Goal: Task Accomplishment & Management: Complete application form

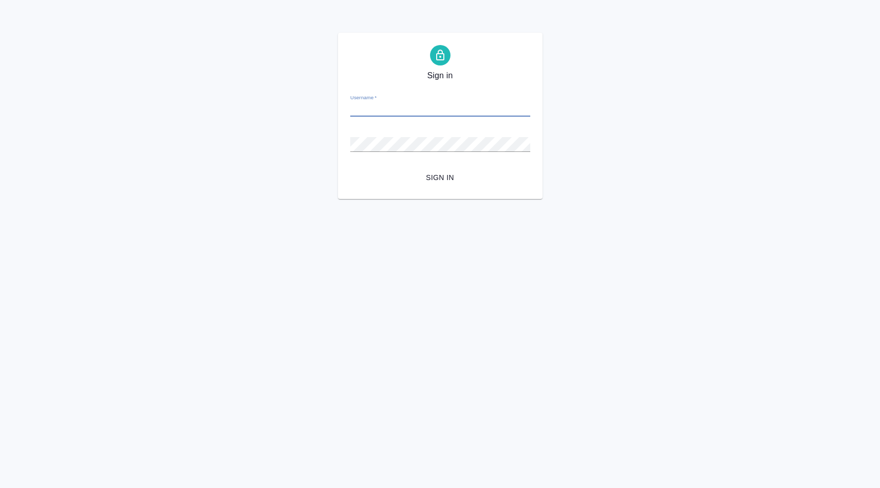
type input "d.karapetyan@awatera.com"
click at [436, 187] on button "Sign in" at bounding box center [440, 177] width 180 height 19
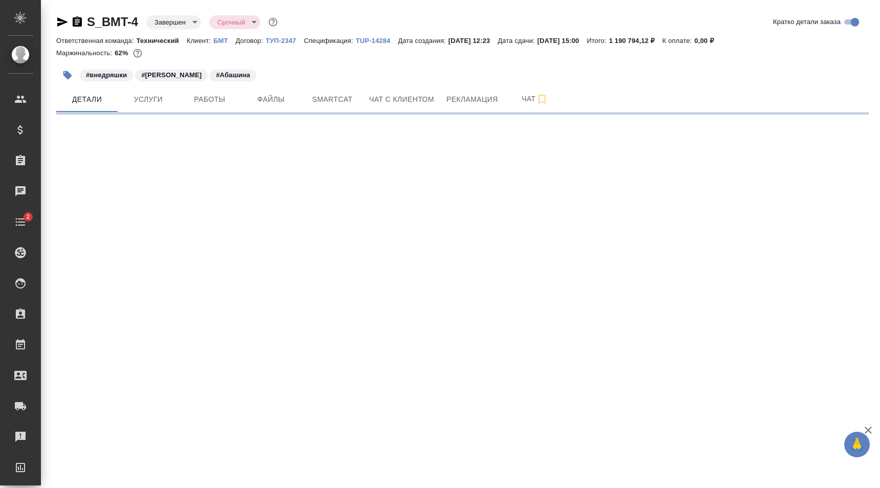
select select "RU"
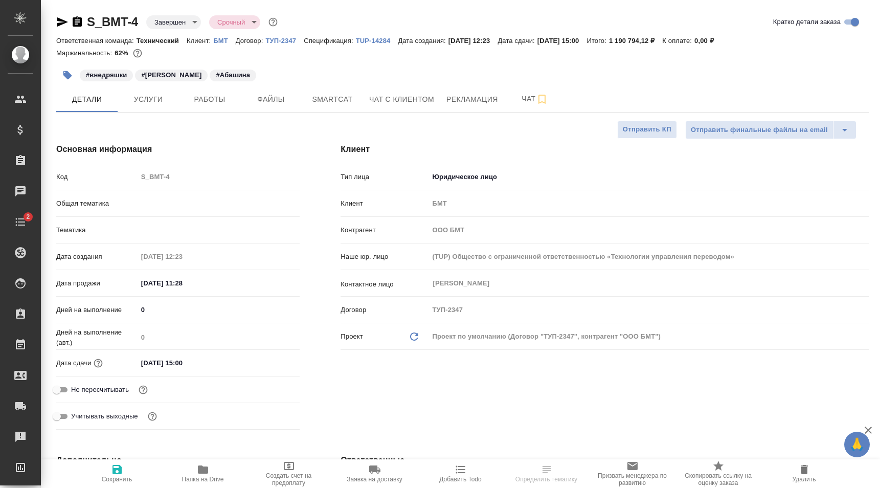
type textarea "x"
type input "Технический"
type input "[PERSON_NAME]"
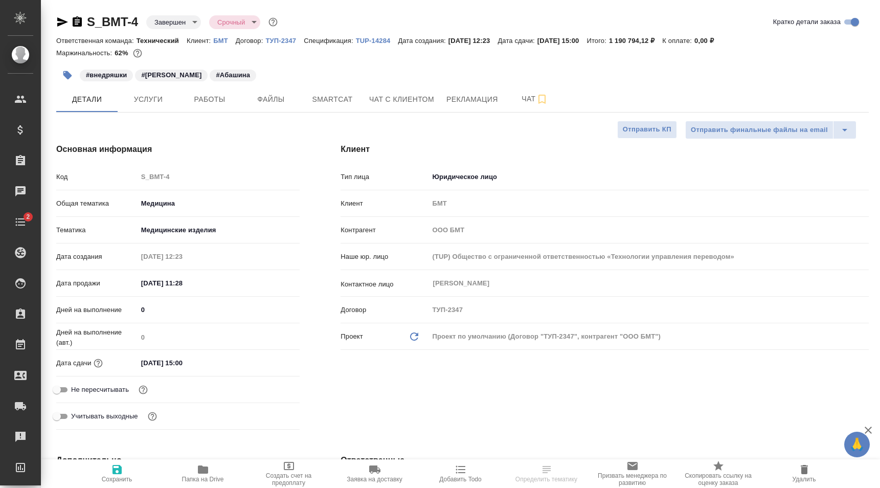
type input "[PERSON_NAME]"
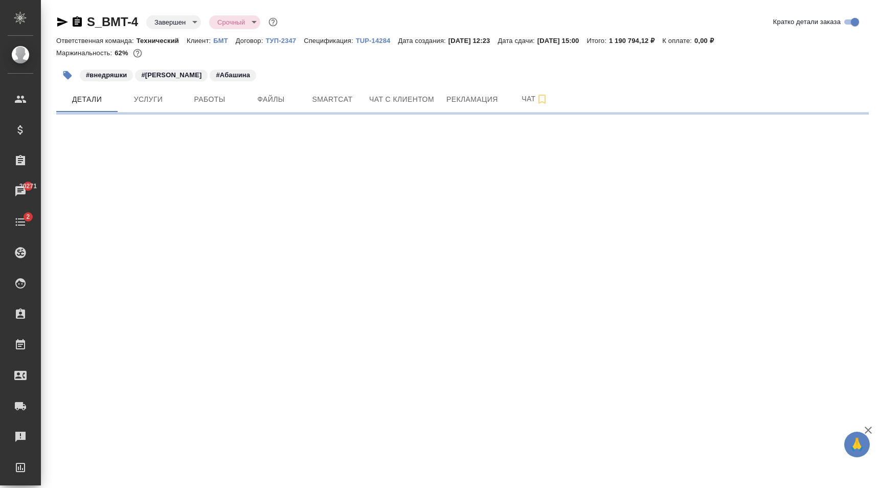
select select "RU"
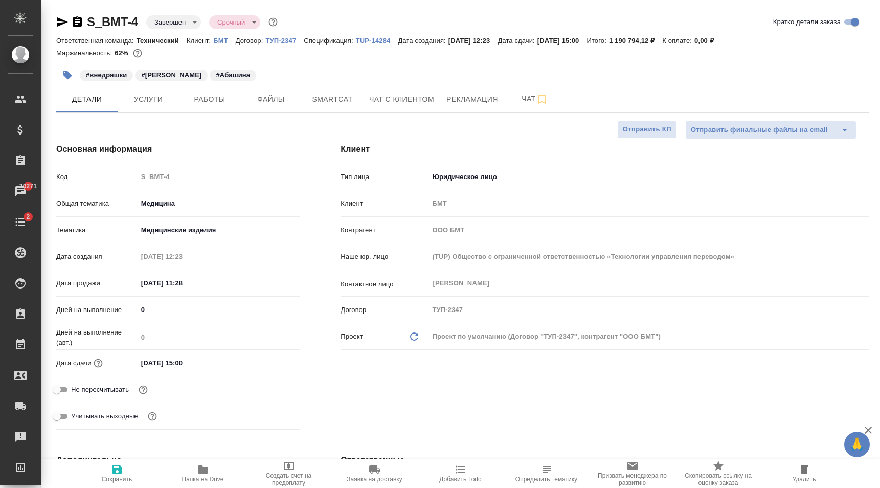
type textarea "x"
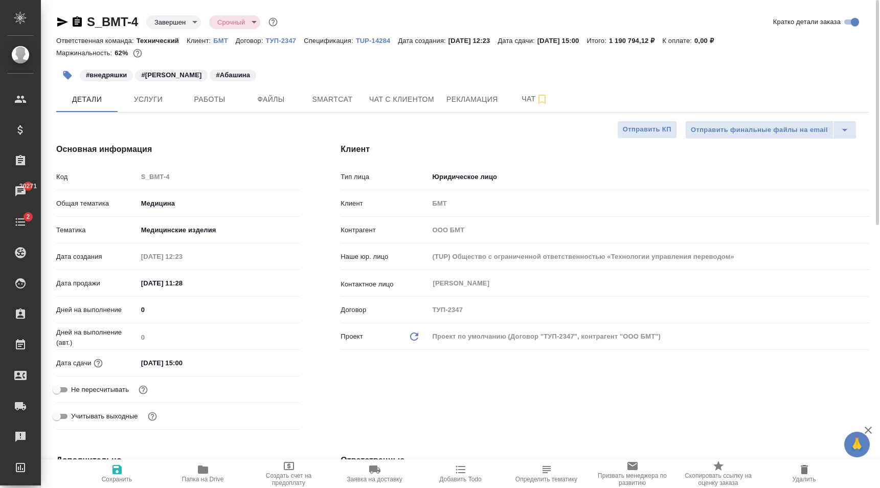
type textarea "x"
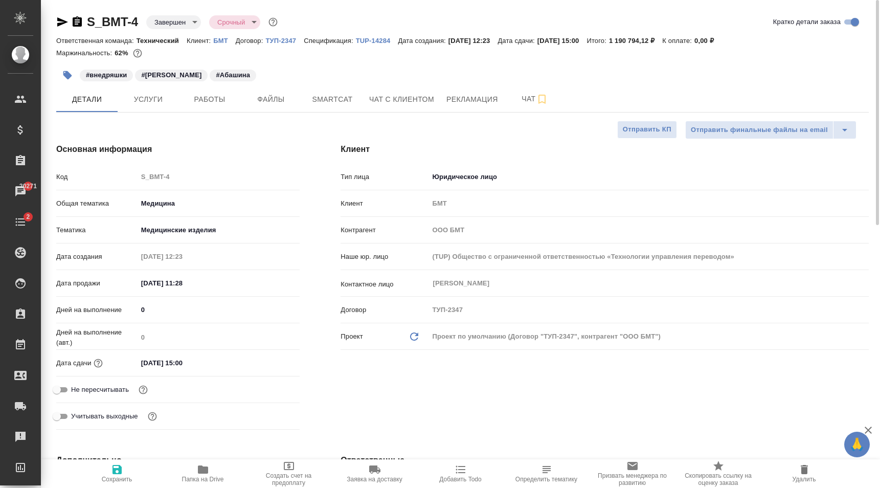
type textarea "x"
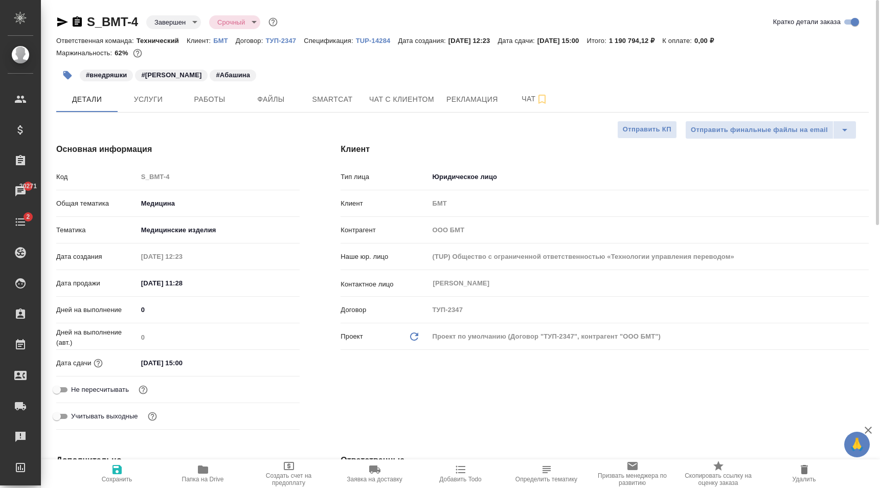
type textarea "x"
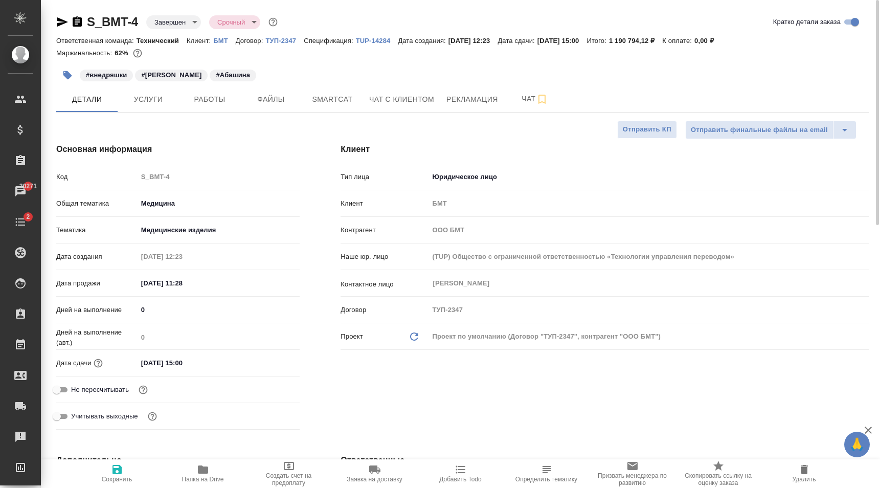
type textarea "x"
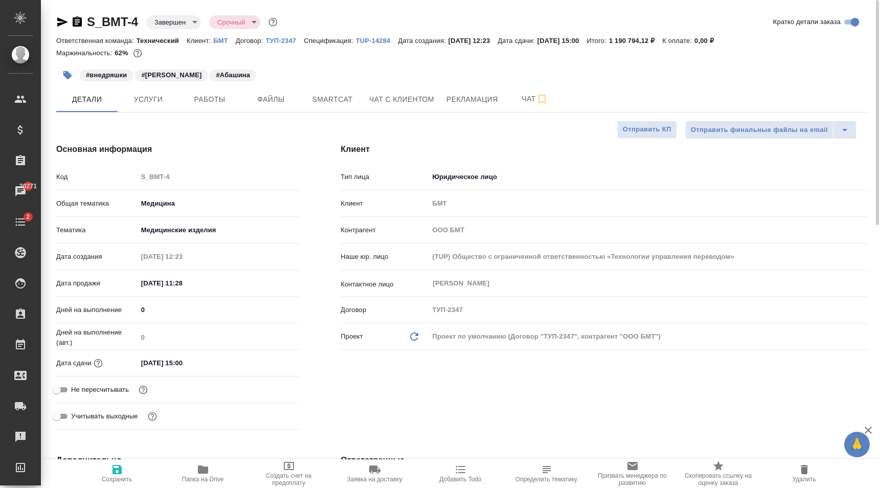
type textarea "x"
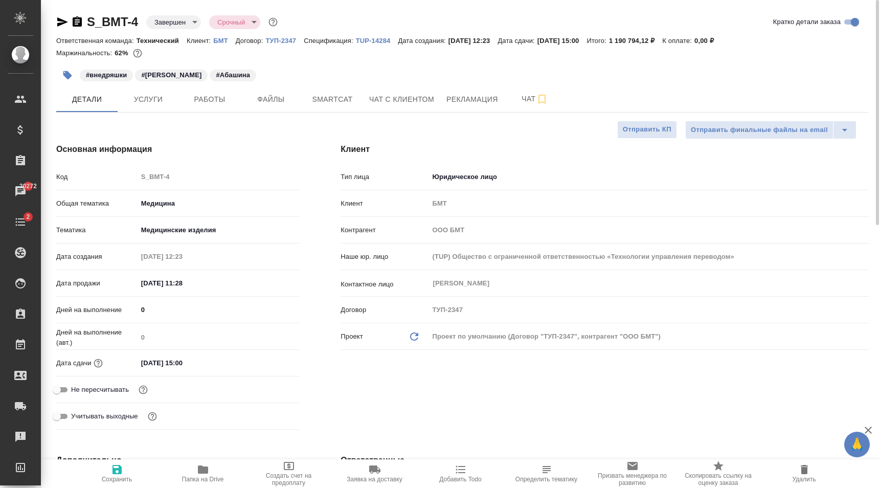
type textarea "x"
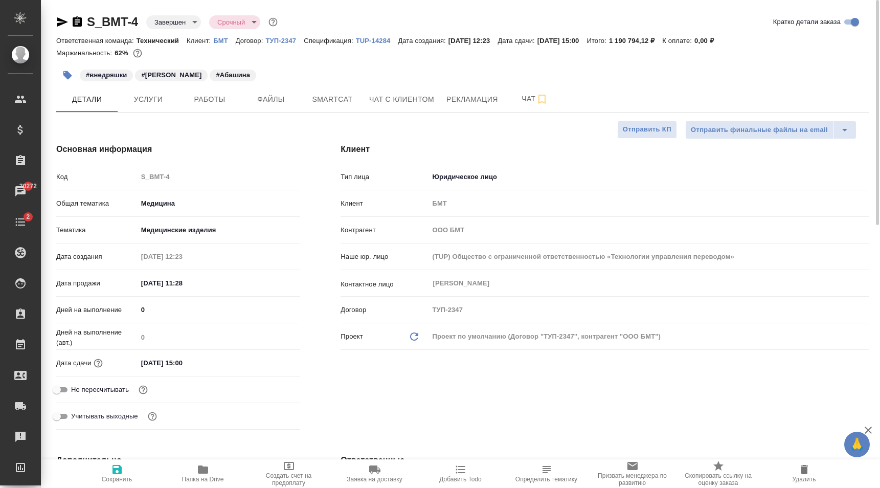
type textarea "x"
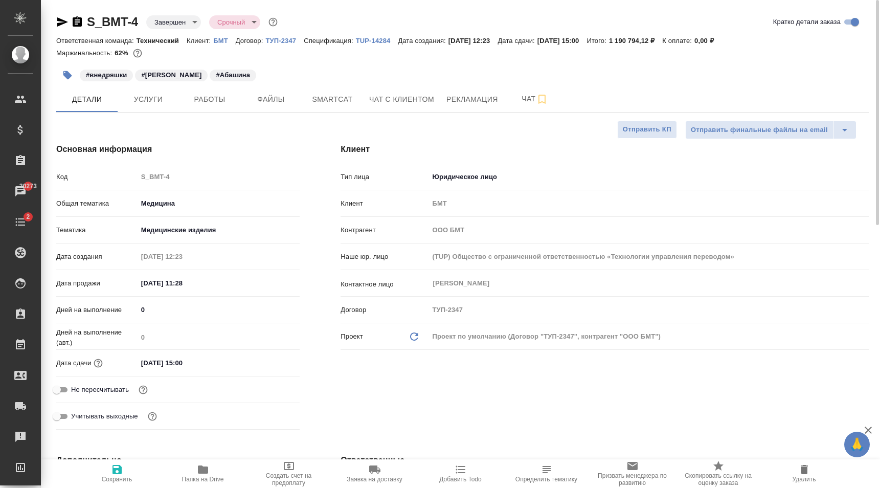
type textarea "x"
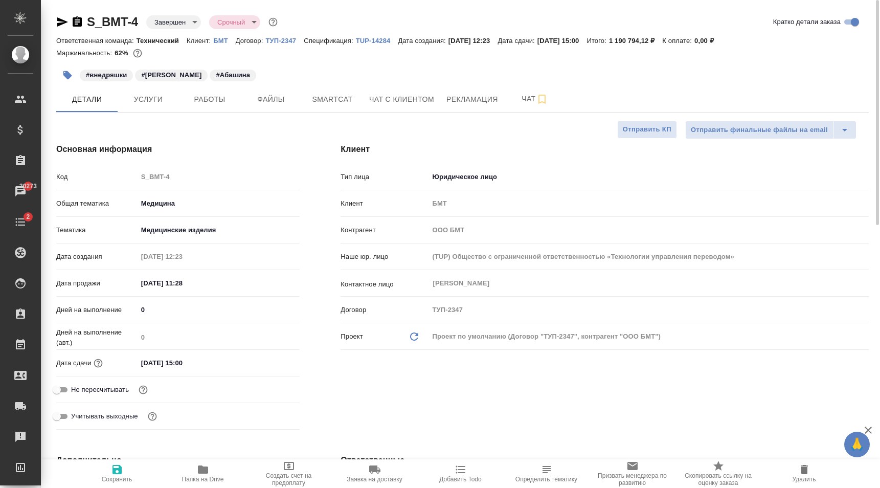
type textarea "x"
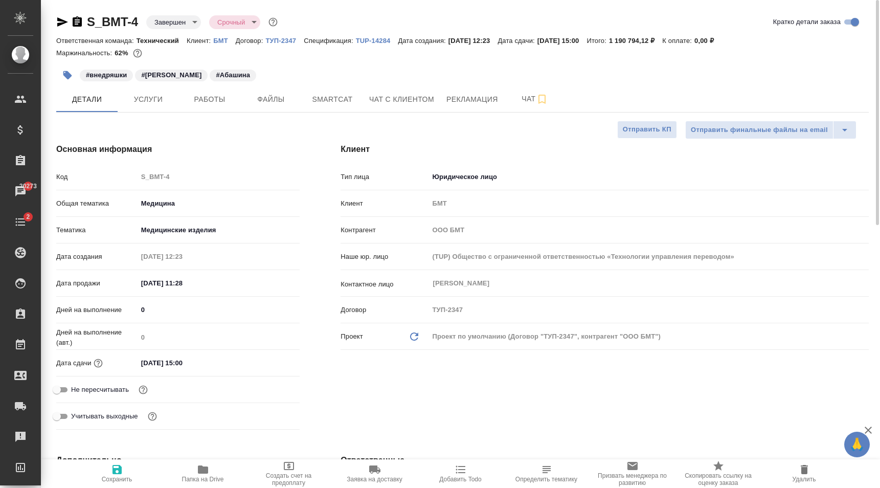
type textarea "x"
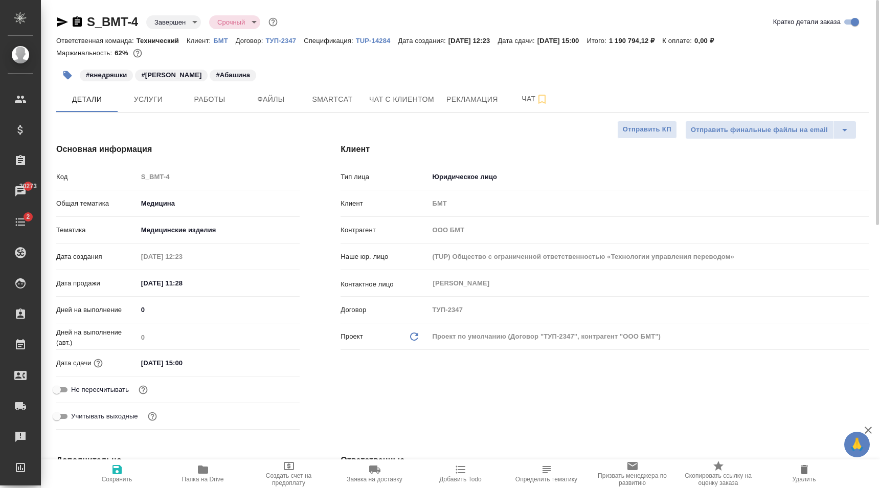
type textarea "x"
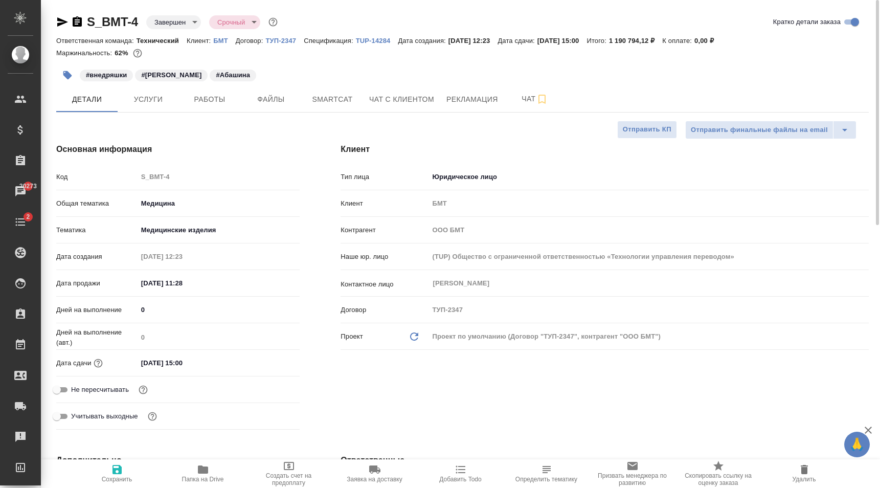
type textarea "x"
click at [314, 69] on div "#внедряшки #Игнаткина #Абашина" at bounding box center [327, 75] width 542 height 22
type textarea "x"
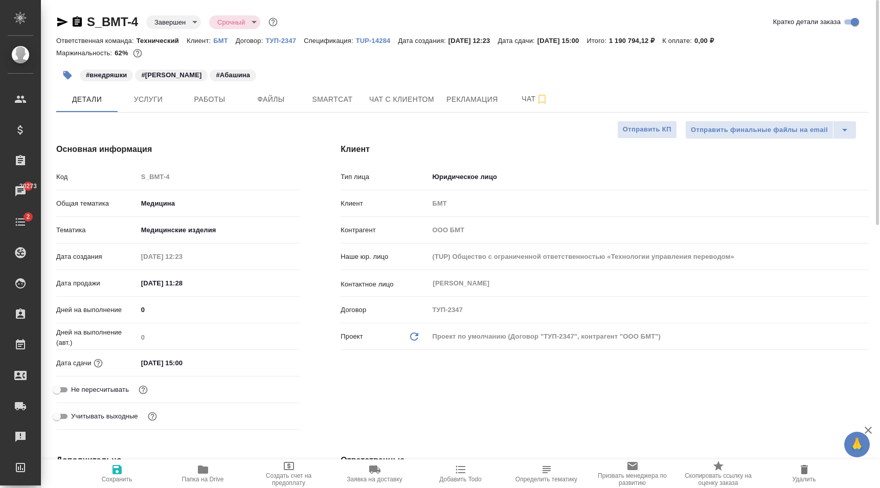
type textarea "x"
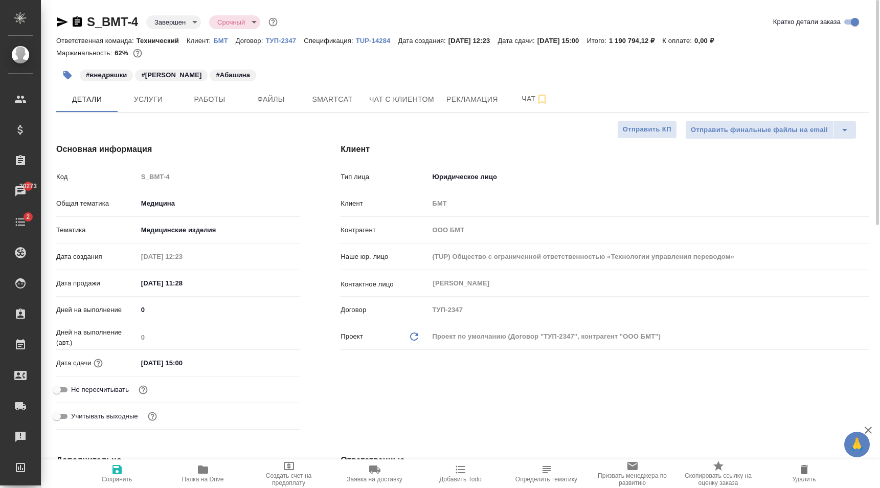
type textarea "x"
select select "RU"
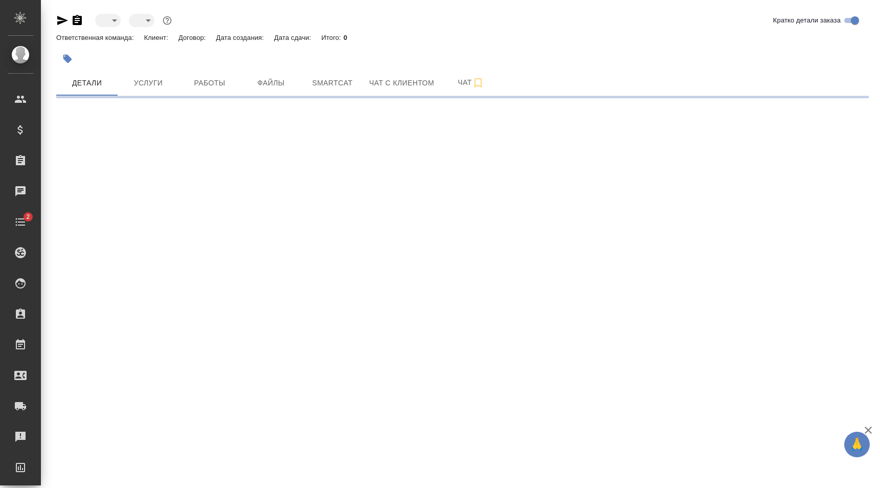
select select "RU"
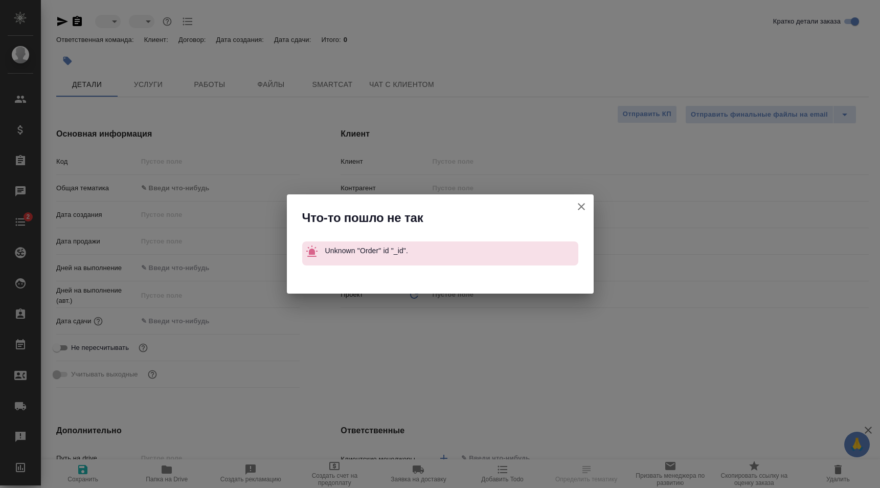
type textarea "x"
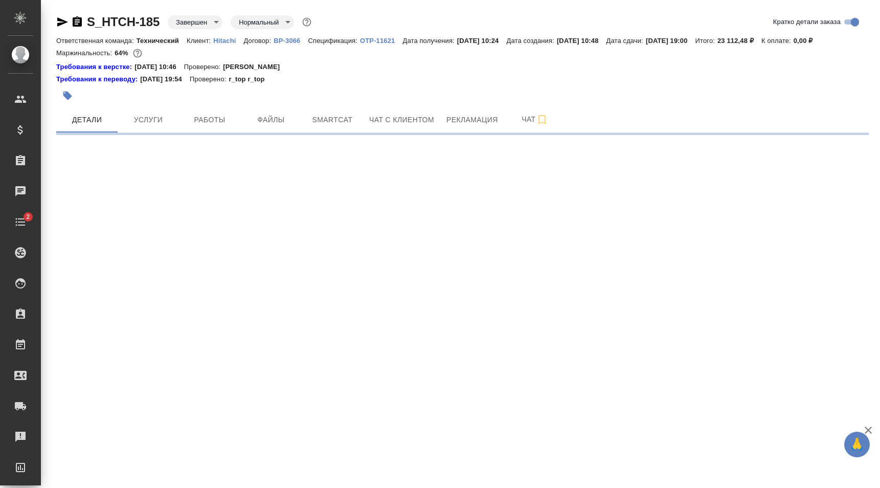
select select "RU"
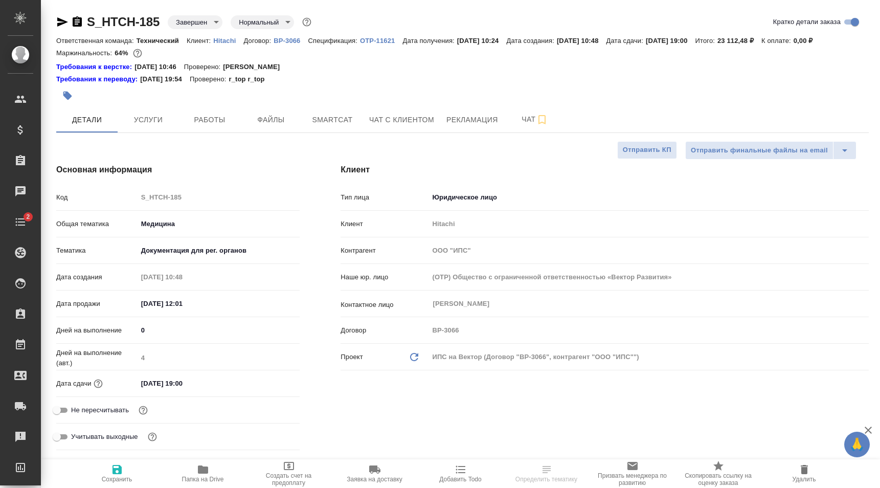
type textarea "x"
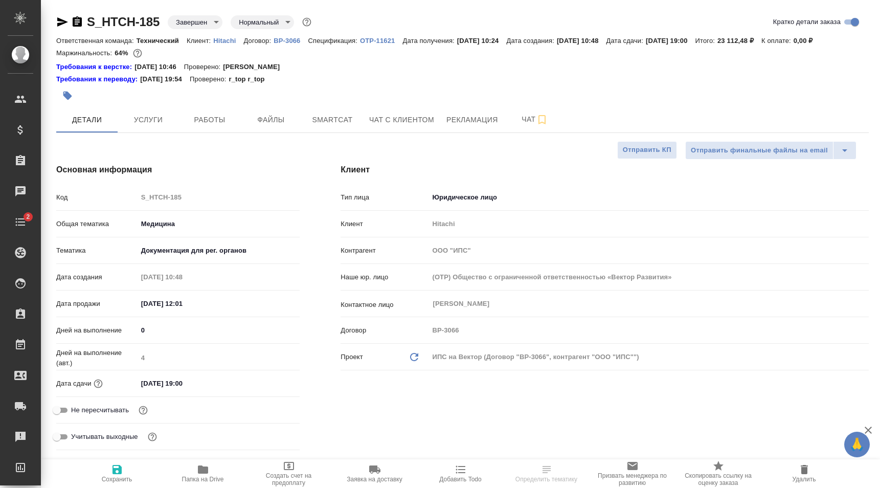
type textarea "x"
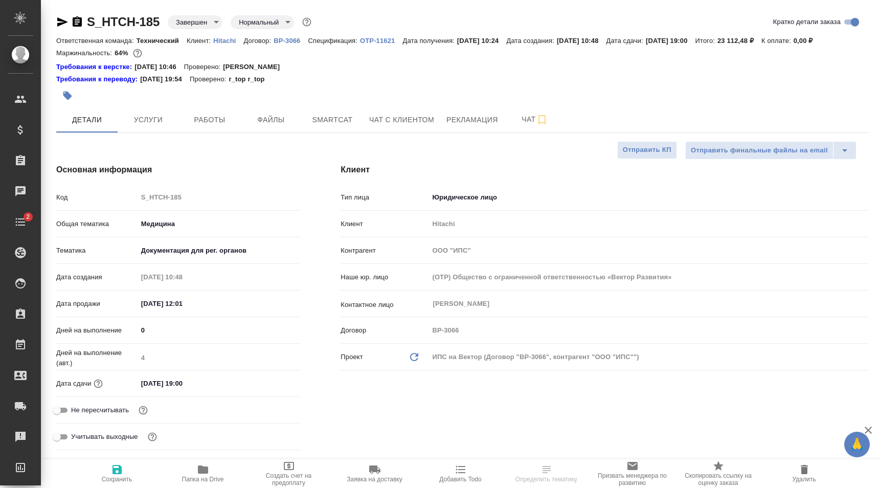
type textarea "x"
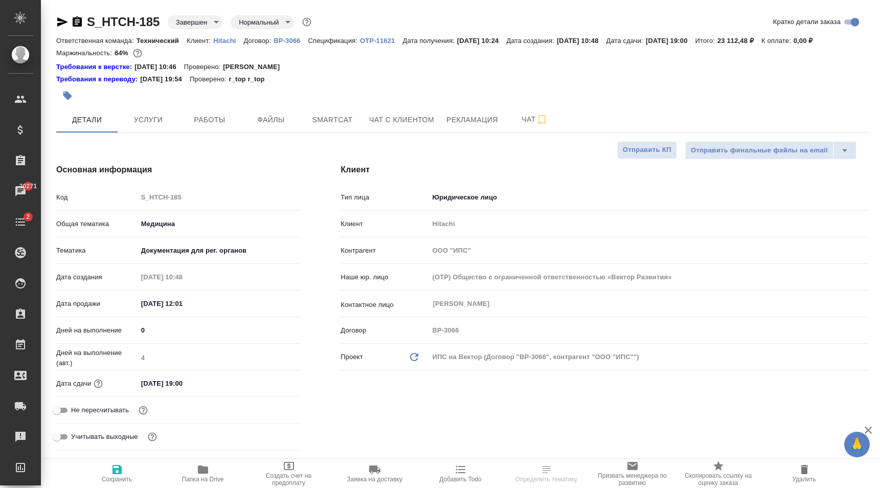
type textarea "x"
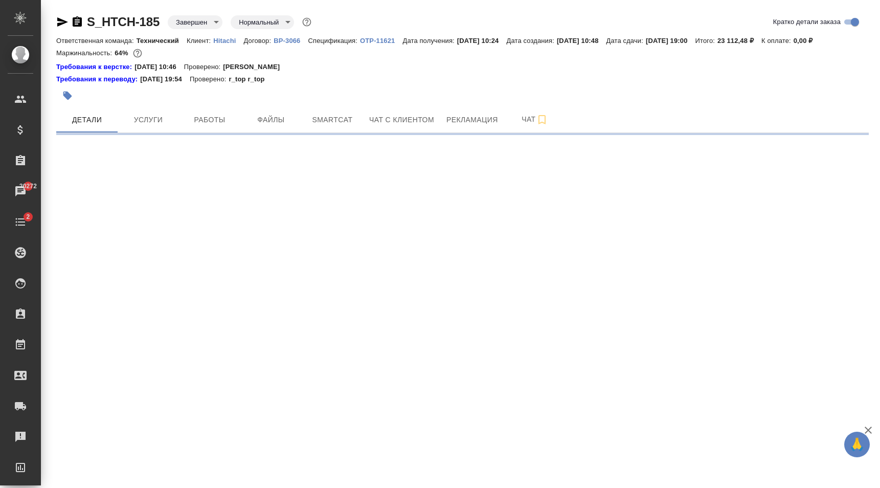
select select "RU"
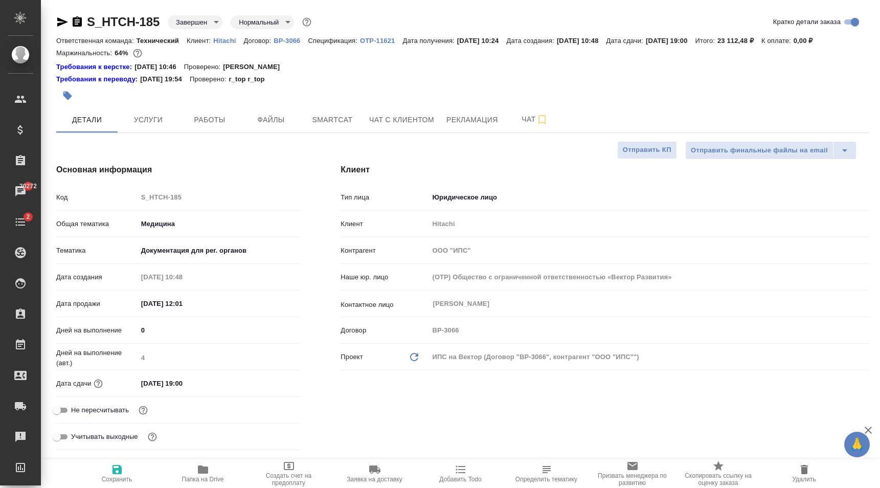
type textarea "x"
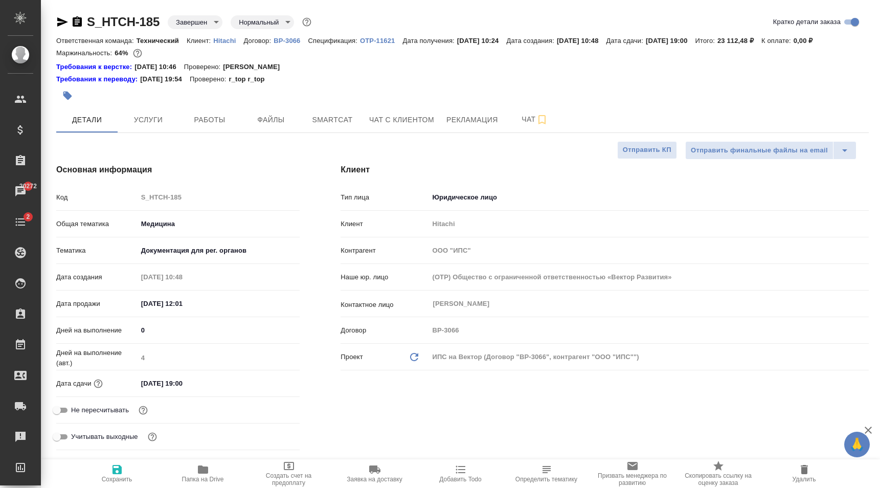
type textarea "x"
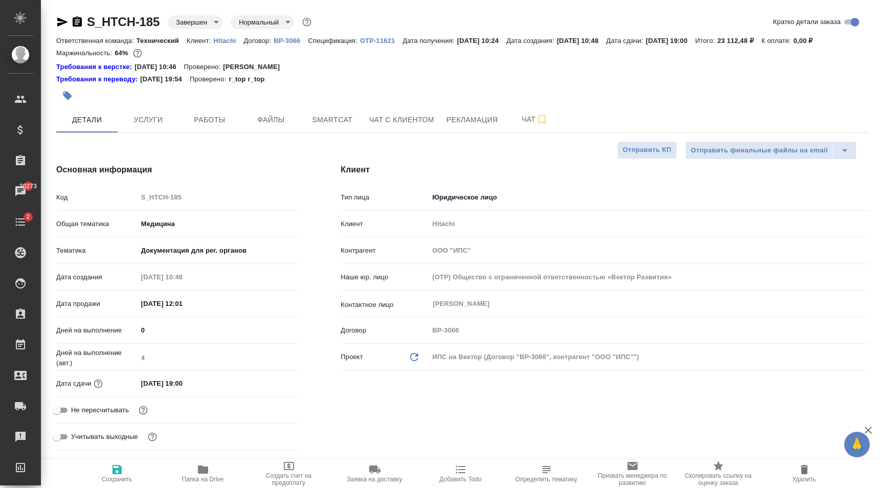
type textarea "x"
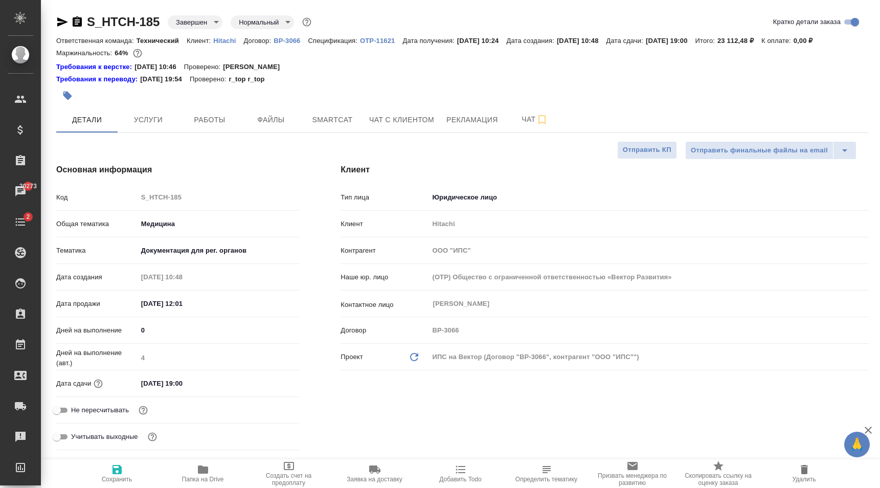
type textarea "x"
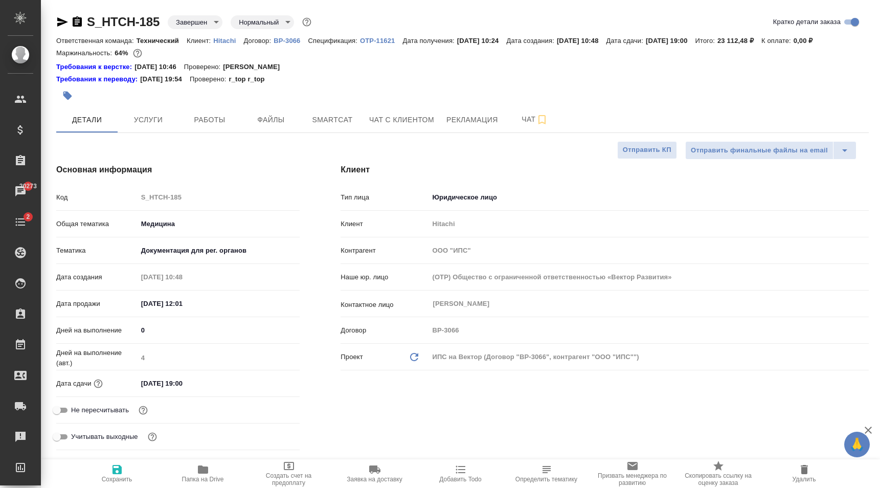
type textarea "x"
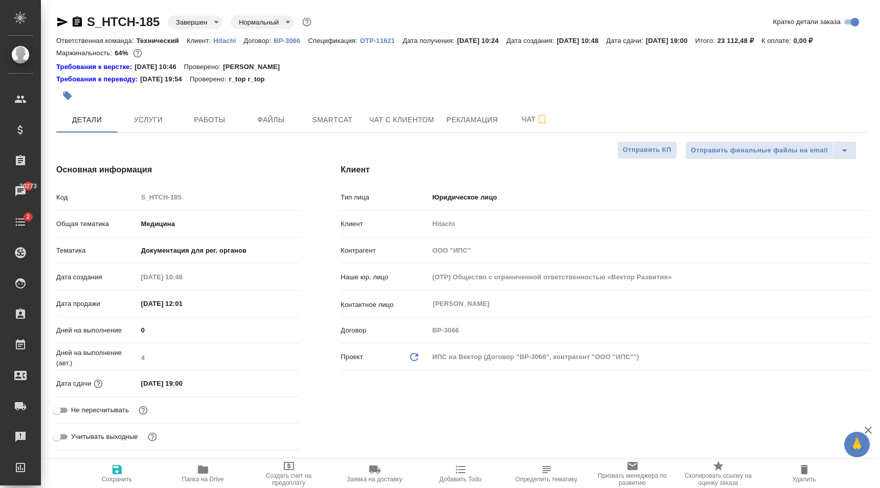
type textarea "x"
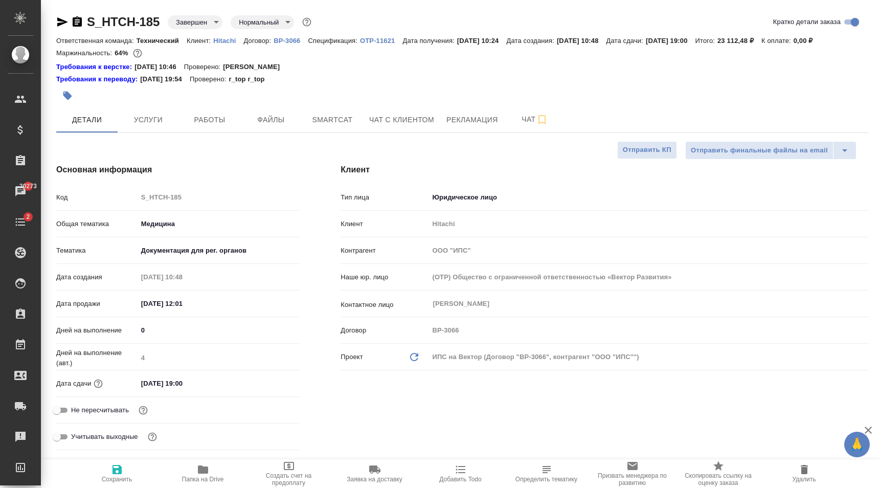
type textarea "x"
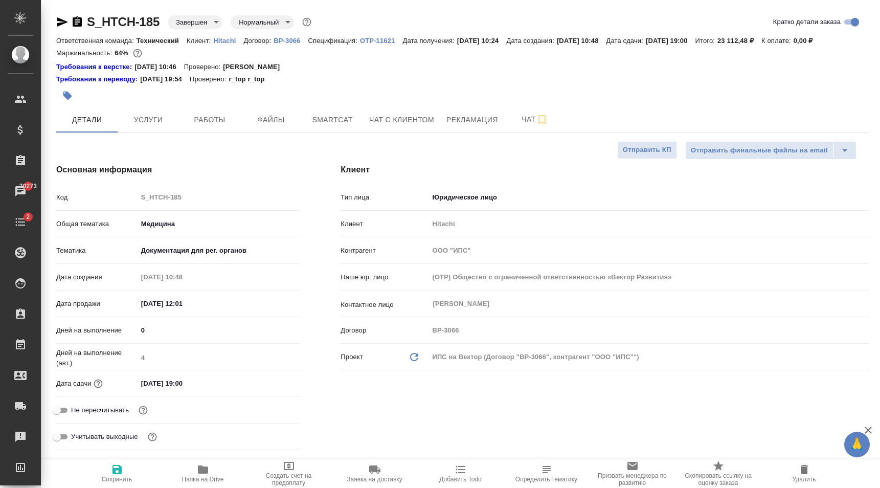
type textarea "x"
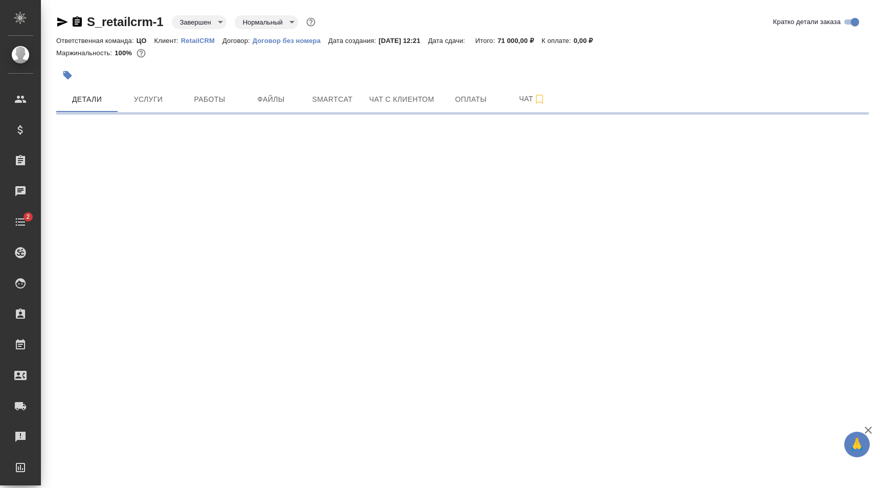
select select "RU"
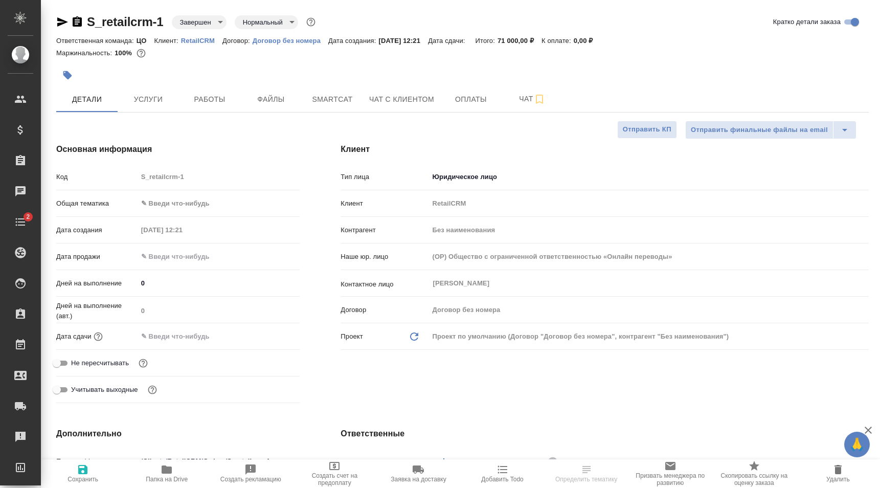
type textarea "x"
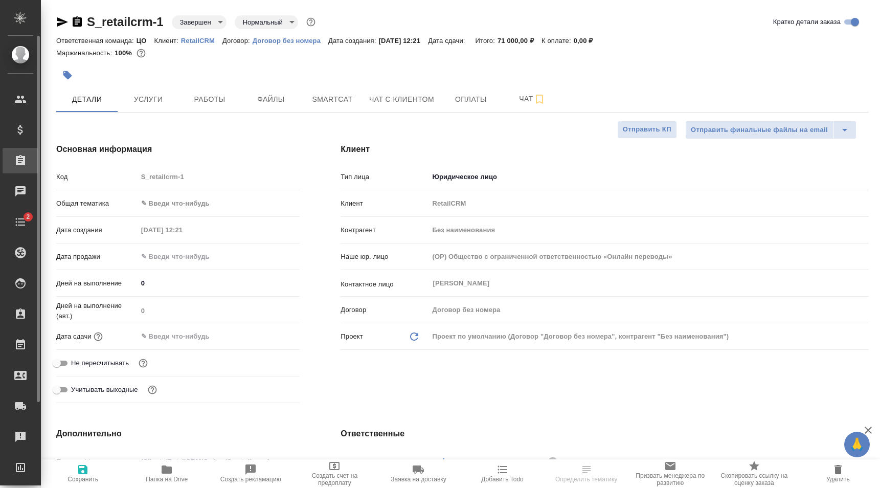
type textarea "x"
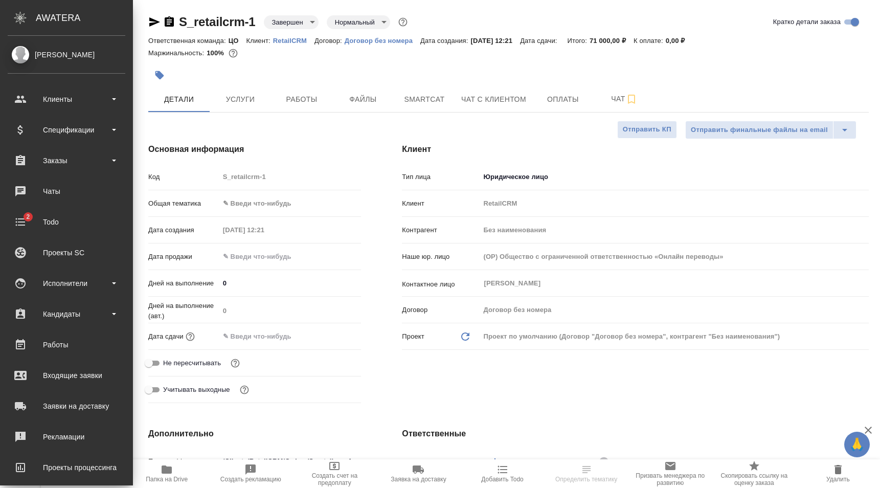
type textarea "x"
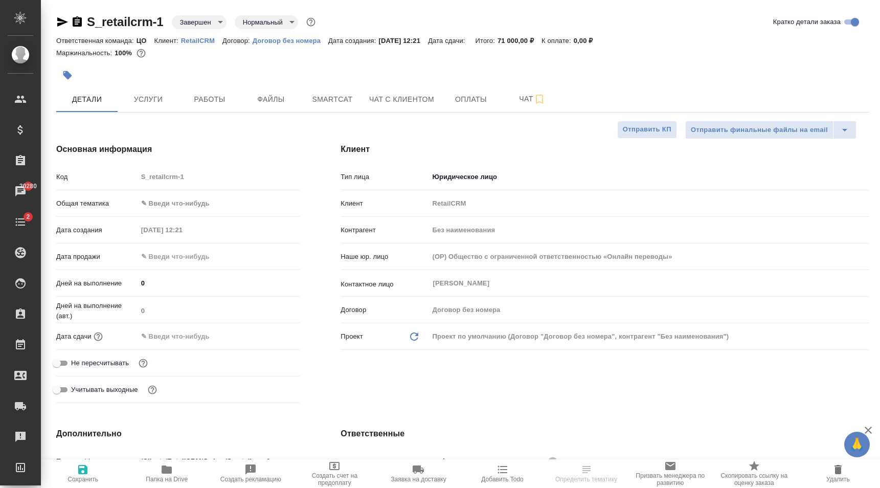
select select "RU"
type textarea "x"
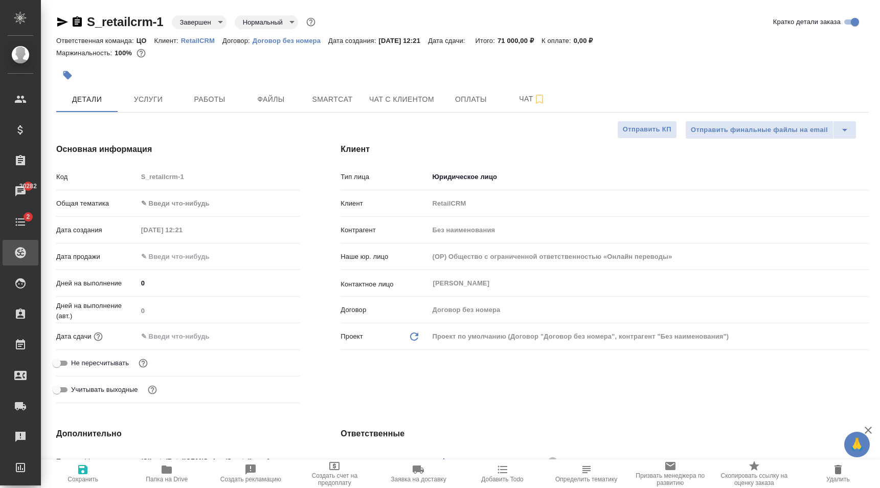
type textarea "x"
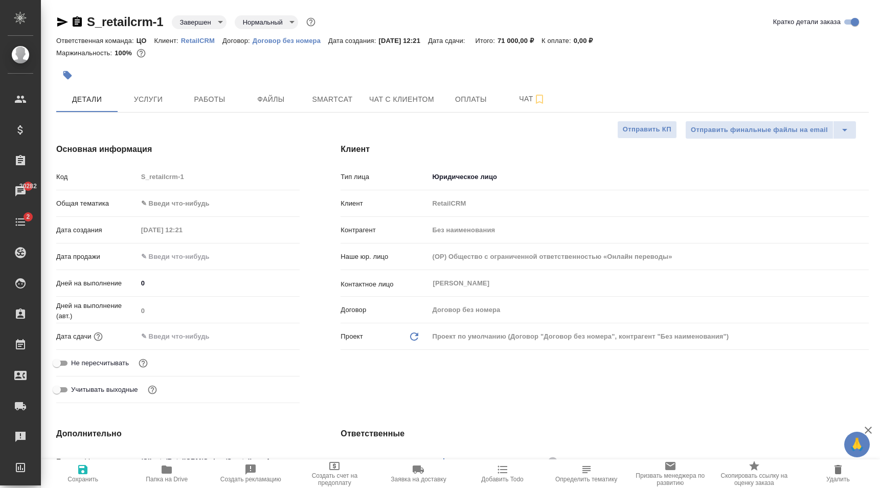
type textarea "x"
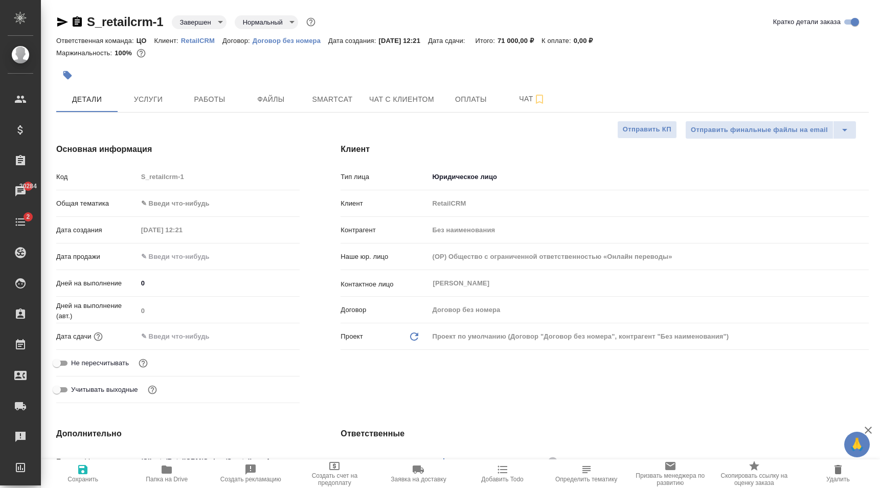
type textarea "x"
